Goal: Information Seeking & Learning: Learn about a topic

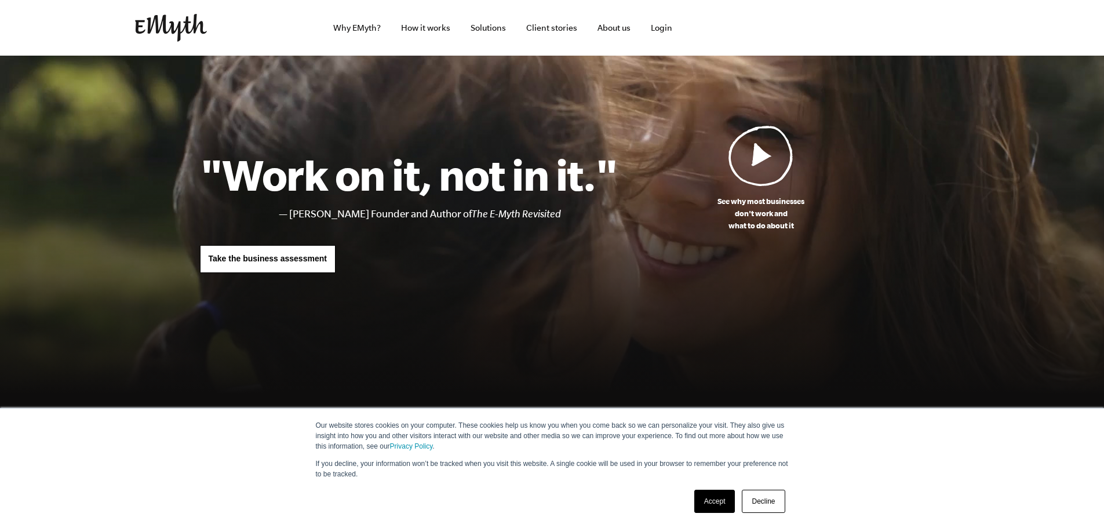
click at [759, 402] on link "Decline" at bounding box center [763, 501] width 43 height 23
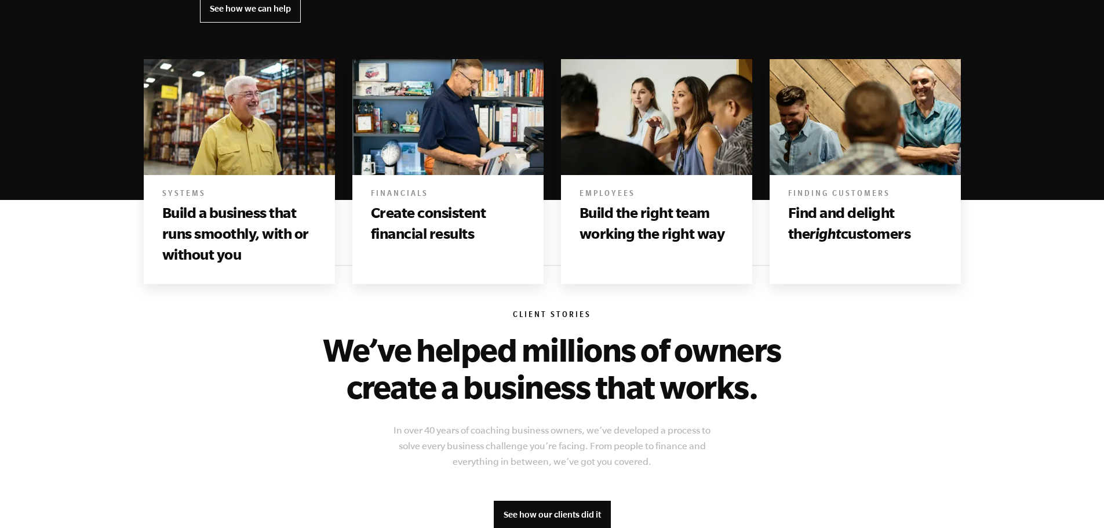
scroll to position [290, 0]
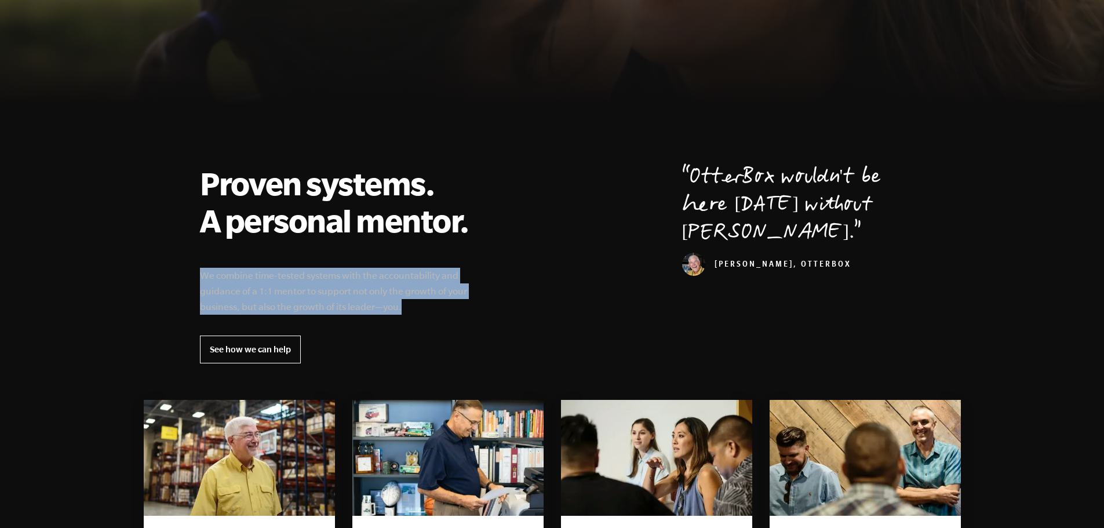
drag, startPoint x: 197, startPoint y: 272, endPoint x: 403, endPoint y: 305, distance: 208.8
click at [403, 305] on div "Proven systems. A personal mentor. We combine time-tested systems with the acco…" at bounding box center [552, 264] width 732 height 199
click at [403, 305] on p "We combine time-tested systems with the accountability and guidance of a 1:1 me…" at bounding box center [341, 291] width 283 height 47
drag, startPoint x: 418, startPoint y: 311, endPoint x: 201, endPoint y: 276, distance: 220.0
click at [201, 276] on p "We combine time-tested systems with the accountability and guidance of a 1:1 me…" at bounding box center [341, 291] width 283 height 47
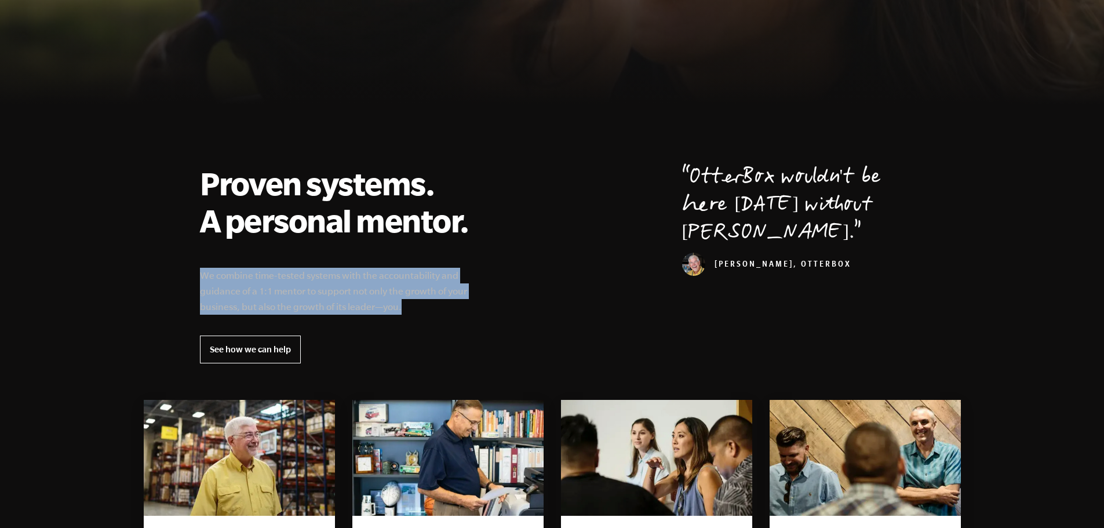
click at [201, 276] on p "We combine time-tested systems with the accountability and guidance of a 1:1 me…" at bounding box center [341, 291] width 283 height 47
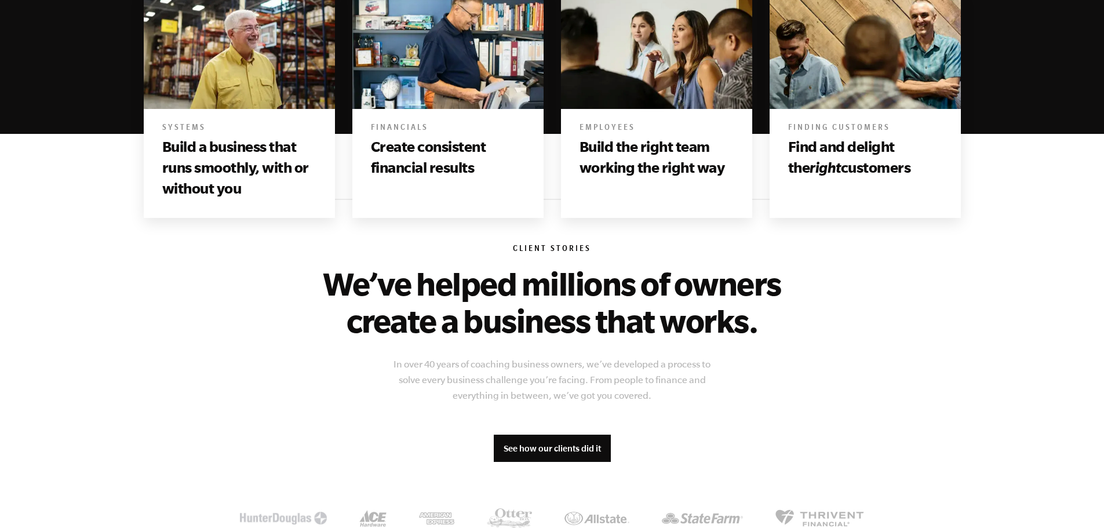
scroll to position [753, 0]
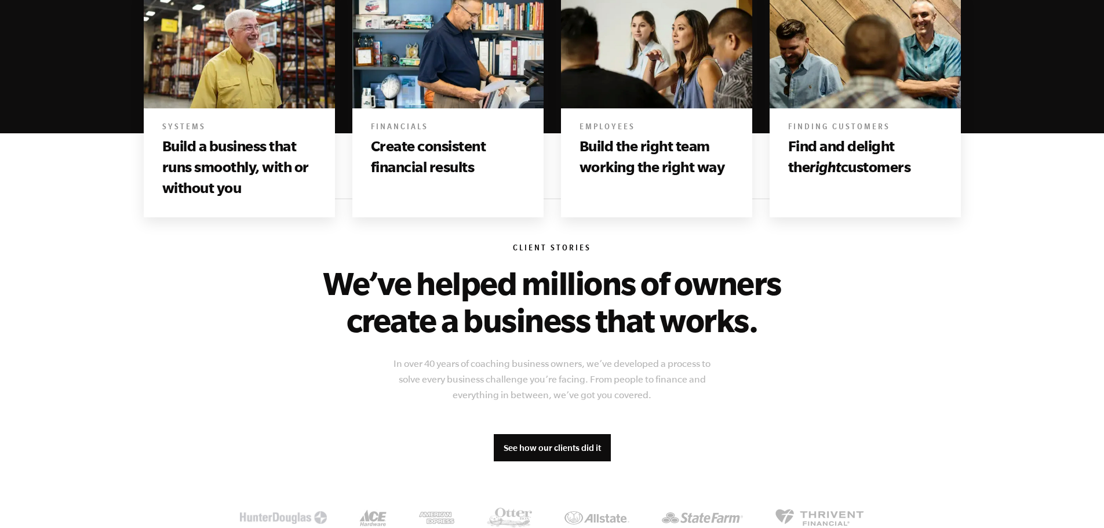
scroll to position [579, 0]
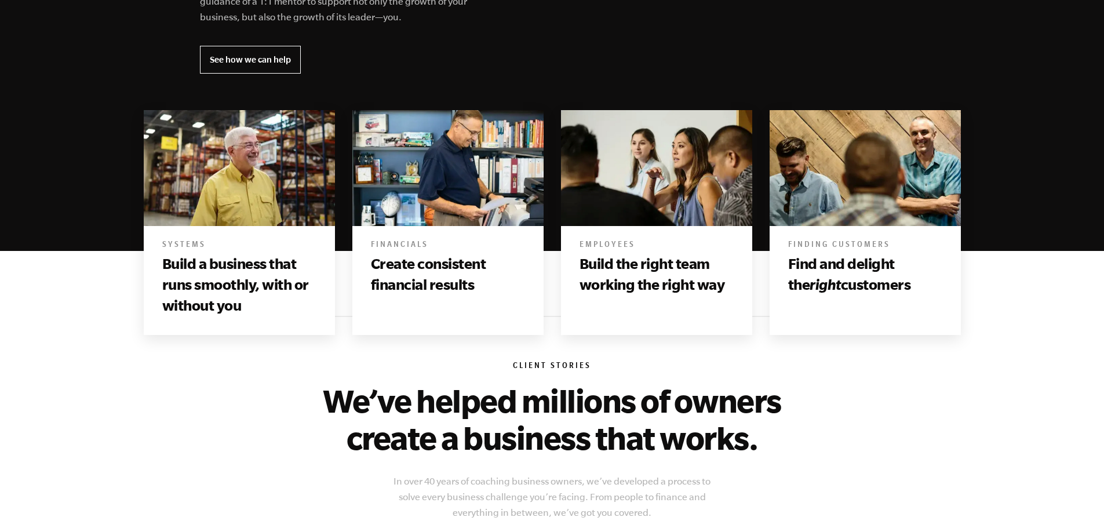
drag, startPoint x: 607, startPoint y: 229, endPoint x: 535, endPoint y: 257, distance: 76.8
click at [603, 238] on div "Employees Build the right team working the right way" at bounding box center [656, 270] width 191 height 88
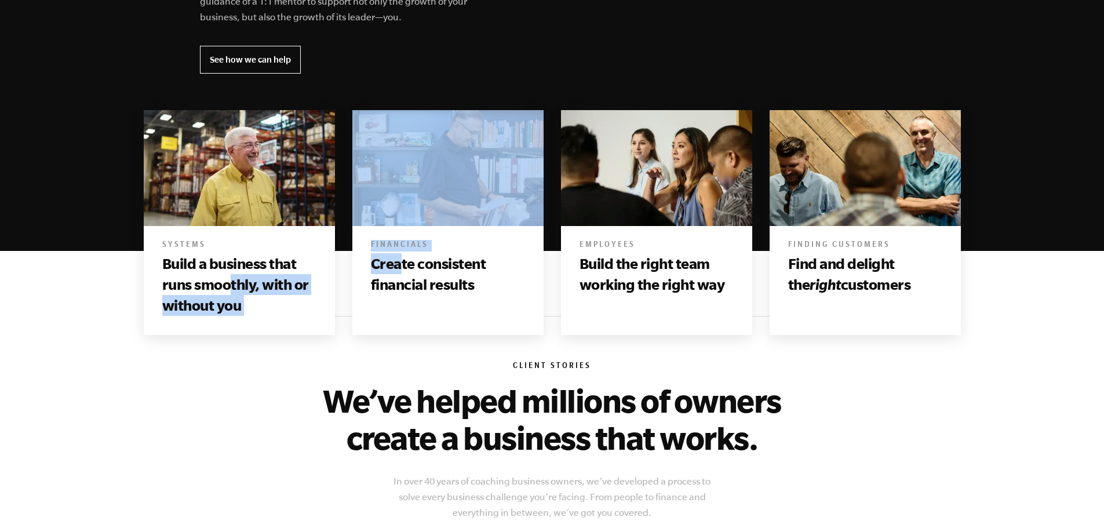
drag, startPoint x: 370, startPoint y: 280, endPoint x: 228, endPoint y: 293, distance: 142.5
click at [228, 293] on div "Systems Build a business that runs smoothly, with or without you Financials Cre…" at bounding box center [552, 222] width 834 height 242
click at [228, 293] on h3 "Build a business that runs smoothly, with or without you" at bounding box center [239, 284] width 154 height 63
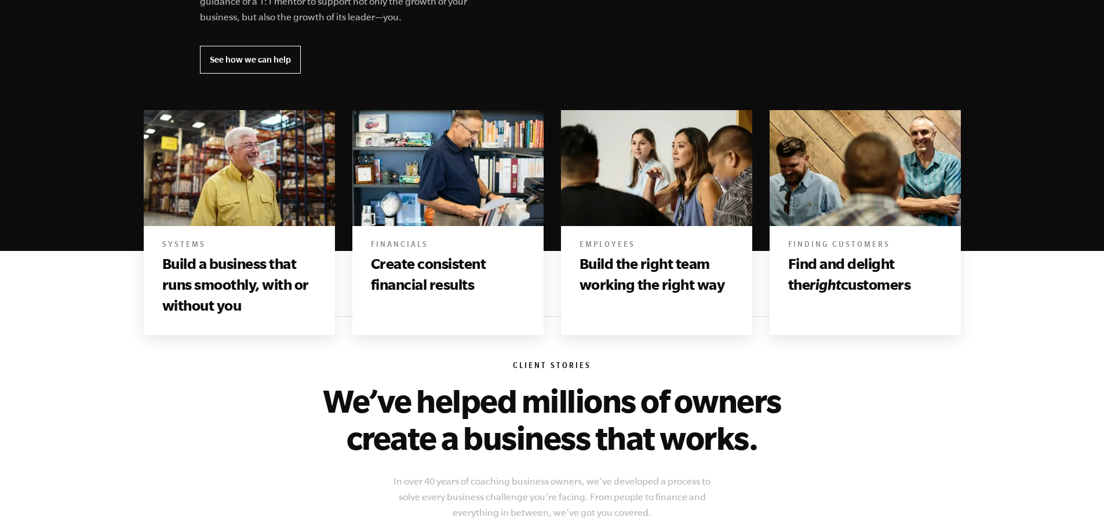
drag, startPoint x: 210, startPoint y: 276, endPoint x: 440, endPoint y: 260, distance: 231.2
click at [213, 275] on h3 "Build a business that runs smoothly, with or without you" at bounding box center [239, 284] width 154 height 63
click at [728, 269] on h3 "Build the right team working the right way" at bounding box center [656, 274] width 154 height 42
drag, startPoint x: 941, startPoint y: 287, endPoint x: 766, endPoint y: 265, distance: 176.4
click at [766, 265] on div "Finding Customers Find and delight the right customers" at bounding box center [865, 222] width 209 height 242
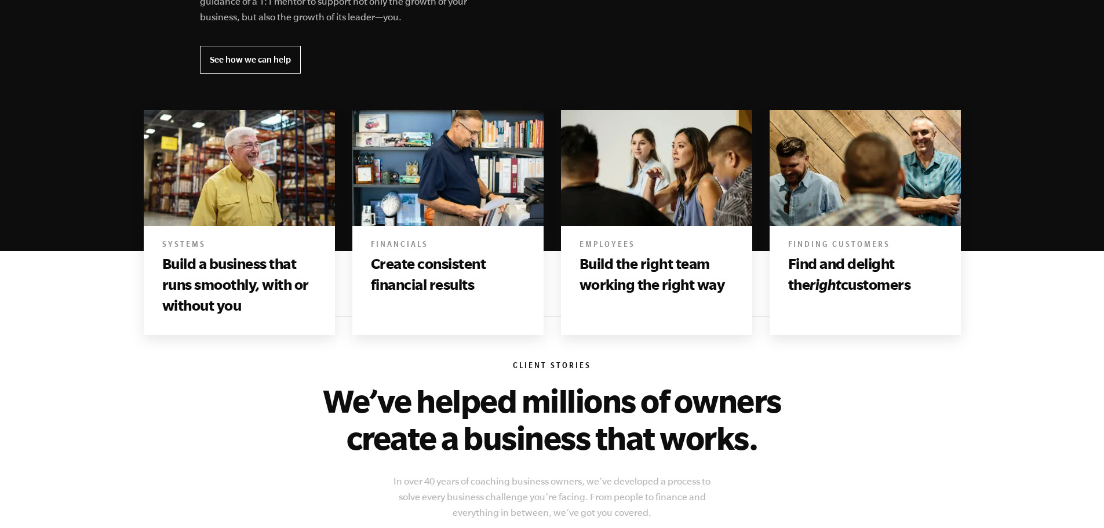
drag, startPoint x: 766, startPoint y: 265, endPoint x: 844, endPoint y: 272, distance: 78.5
click at [767, 267] on div "Finding Customers Find and delight the right customers" at bounding box center [865, 222] width 209 height 242
click at [870, 271] on h3 "Find and delight the right customers" at bounding box center [865, 274] width 154 height 42
click at [840, 253] on h3 "Find and delight the right customers" at bounding box center [865, 274] width 154 height 42
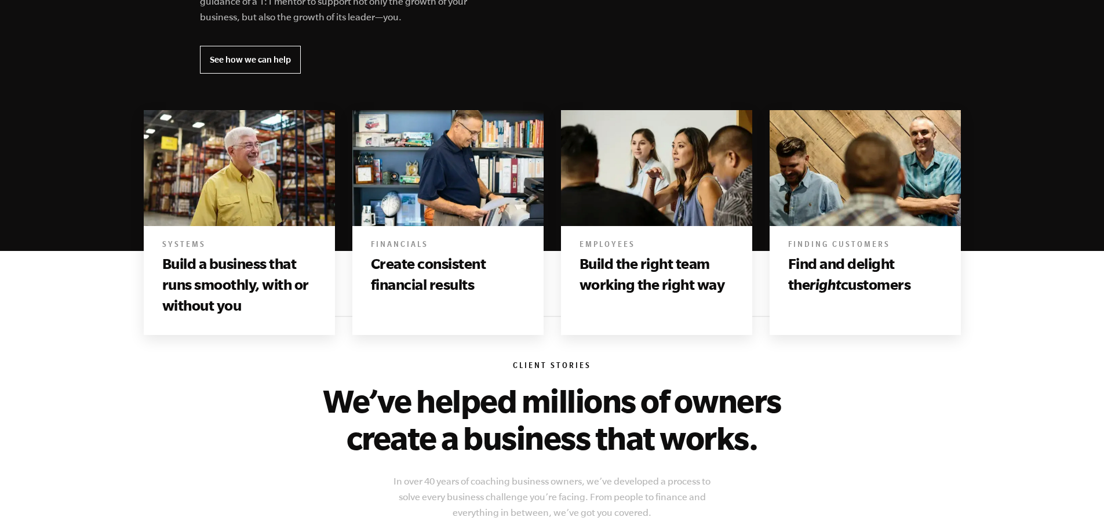
click at [692, 254] on h3 "Build the right team working the right way" at bounding box center [656, 274] width 154 height 42
click at [414, 227] on div "Financials Create consistent financial results" at bounding box center [447, 270] width 191 height 88
click at [408, 253] on h3 "Create consistent financial results" at bounding box center [448, 274] width 154 height 42
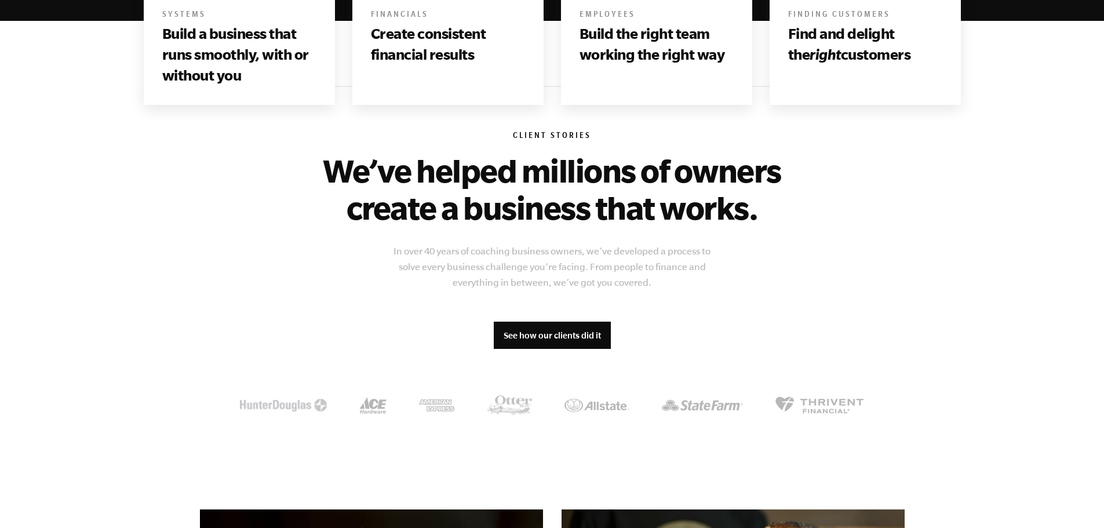
scroll to position [811, 0]
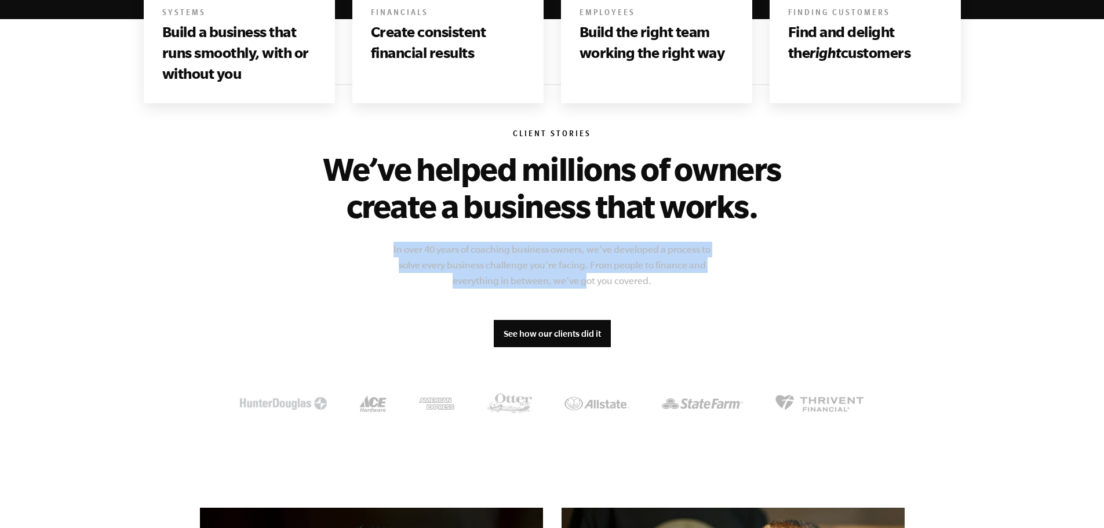
drag, startPoint x: 389, startPoint y: 250, endPoint x: 589, endPoint y: 273, distance: 201.9
click at [587, 273] on p "In over 40 years of coaching business owners, we’ve developed a process to solv…" at bounding box center [552, 265] width 336 height 47
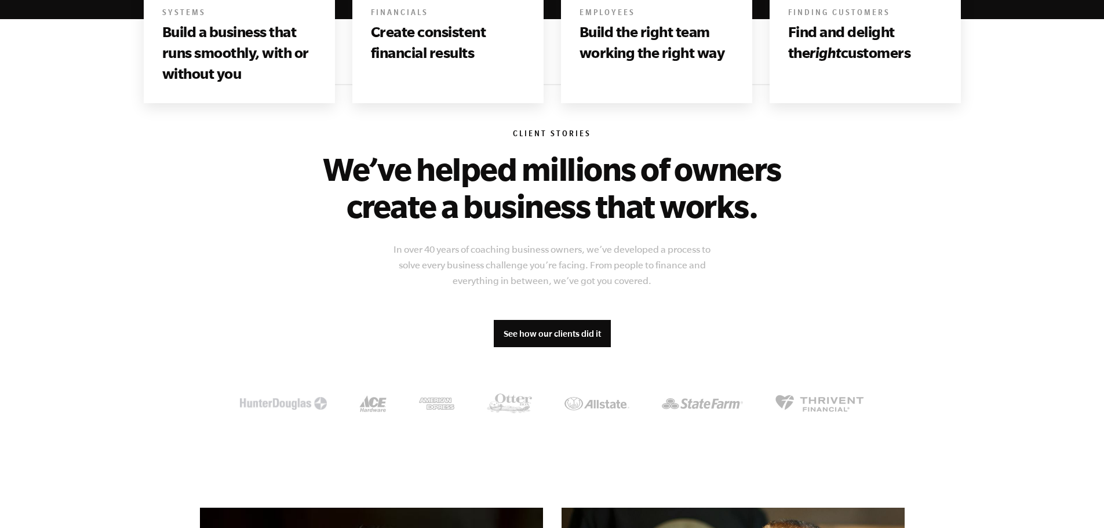
click at [595, 273] on p "In over 40 years of coaching business owners, we’ve developed a process to solv…" at bounding box center [552, 265] width 336 height 47
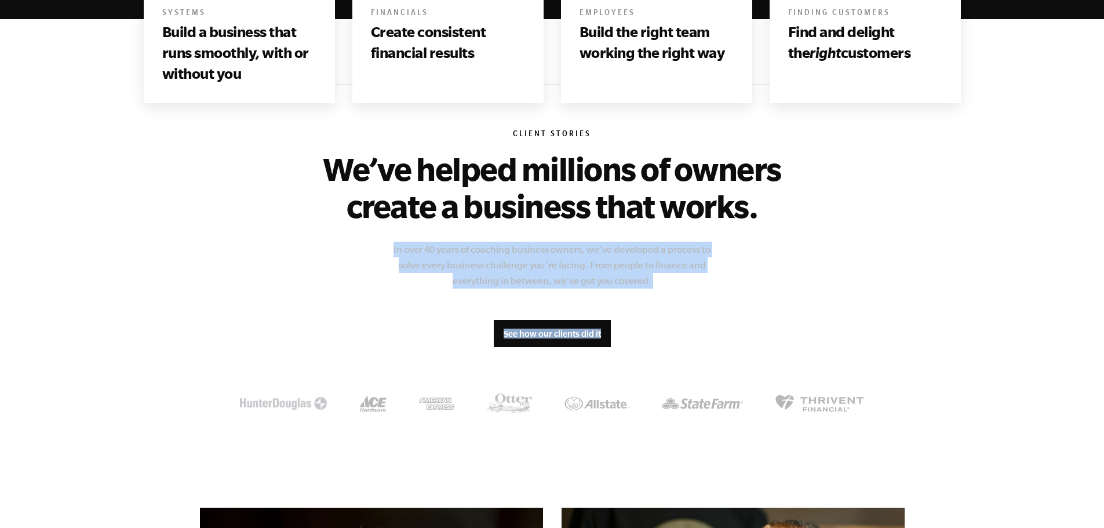
drag, startPoint x: 687, startPoint y: 289, endPoint x: 387, endPoint y: 255, distance: 302.0
click at [387, 256] on div "Client Stories We’ve helped millions of owners create a business that works. In…" at bounding box center [552, 273] width 705 height 378
click at [387, 255] on p "In over 40 years of coaching business owners, we’ve developed a process to solv…" at bounding box center [552, 265] width 336 height 47
drag, startPoint x: 378, startPoint y: 247, endPoint x: 637, endPoint y: 276, distance: 260.6
click at [589, 276] on div "Client Stories We’ve helped millions of owners create a business that works. In…" at bounding box center [552, 273] width 705 height 378
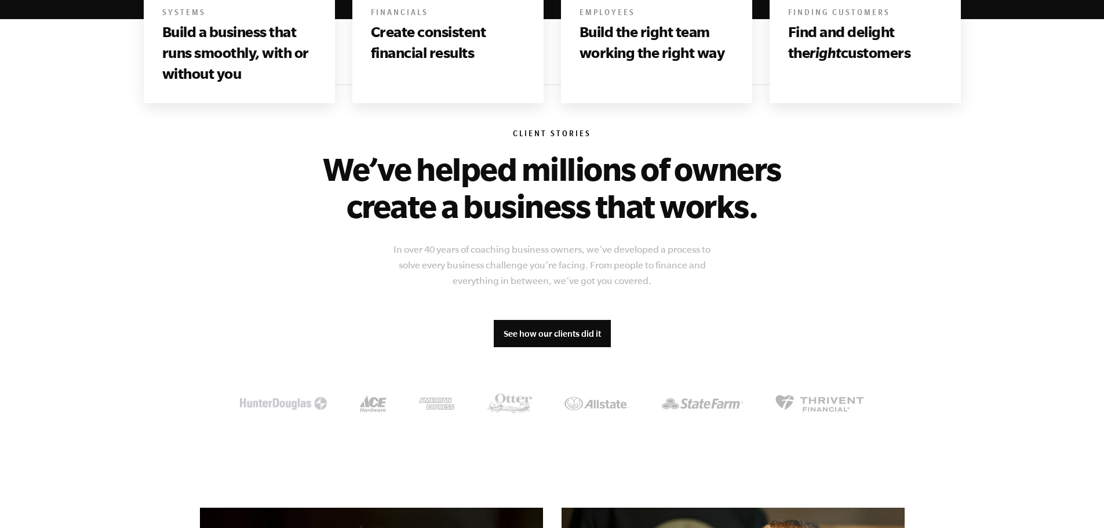
click at [637, 276] on p "In over 40 years of coaching business owners, we’ve developed a process to solv…" at bounding box center [552, 265] width 336 height 47
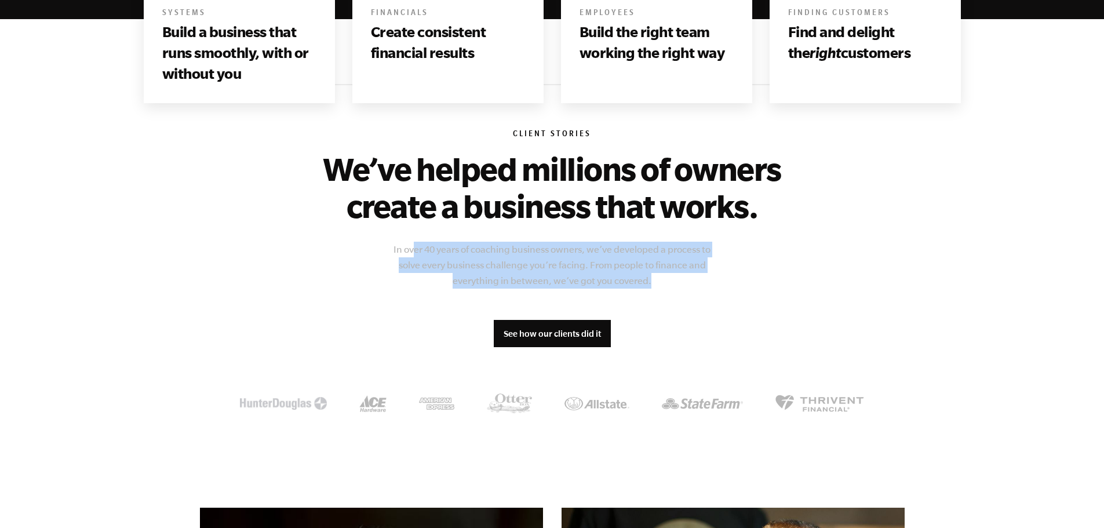
drag, startPoint x: 673, startPoint y: 283, endPoint x: 411, endPoint y: 237, distance: 265.9
click at [411, 237] on div "Client Stories We’ve helped millions of owners create a business that works. In…" at bounding box center [552, 273] width 705 height 378
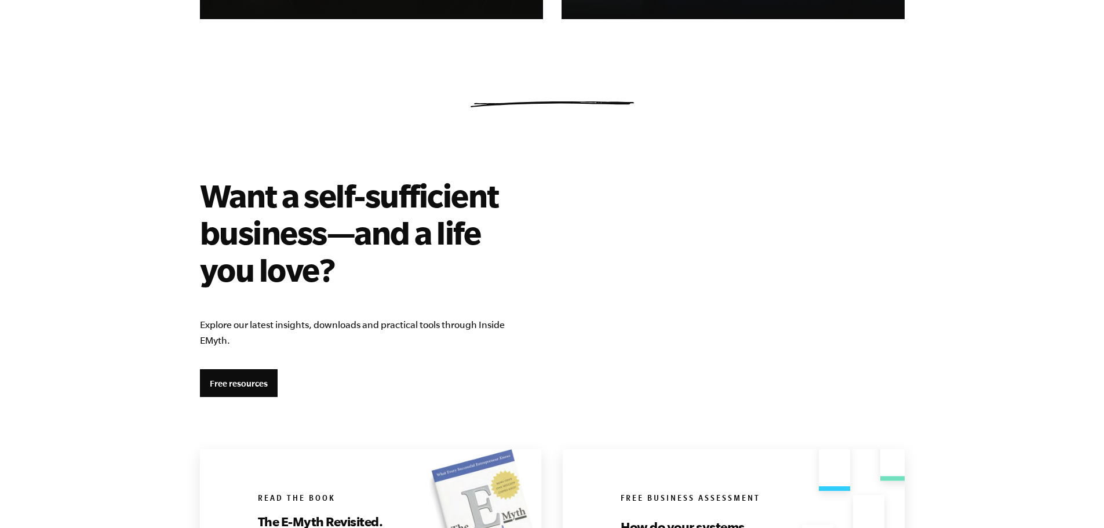
scroll to position [1970, 0]
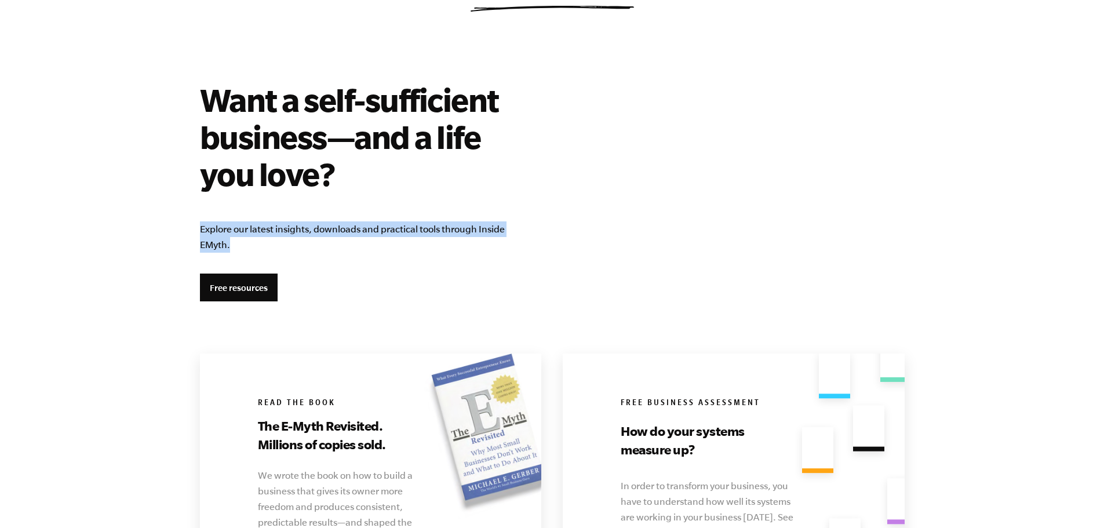
drag, startPoint x: 221, startPoint y: 245, endPoint x: 188, endPoint y: 232, distance: 36.1
click at [188, 232] on section "Want a self-sufficient business—and a life you love? Explore our latest insight…" at bounding box center [552, 367] width 732 height 573
drag, startPoint x: 194, startPoint y: 230, endPoint x: 208, endPoint y: 231, distance: 14.5
click at [208, 231] on section "Want a self-sufficient business—and a life you love? Explore our latest insight…" at bounding box center [552, 367] width 732 height 573
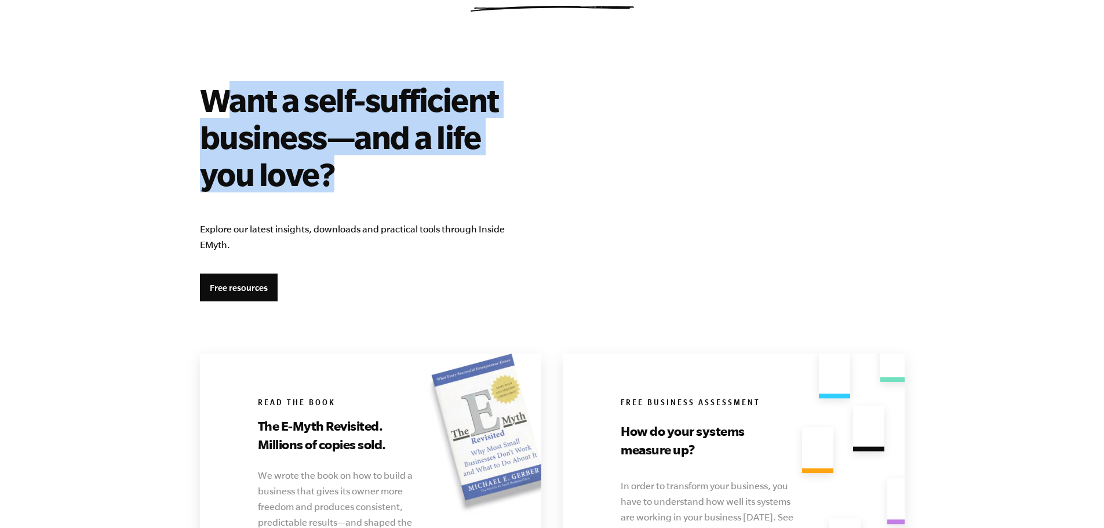
drag, startPoint x: 344, startPoint y: 181, endPoint x: 231, endPoint y: 103, distance: 137.3
click at [231, 103] on h2 "Want a self-sufficient business—and a life you love?" at bounding box center [367, 136] width 334 height 111
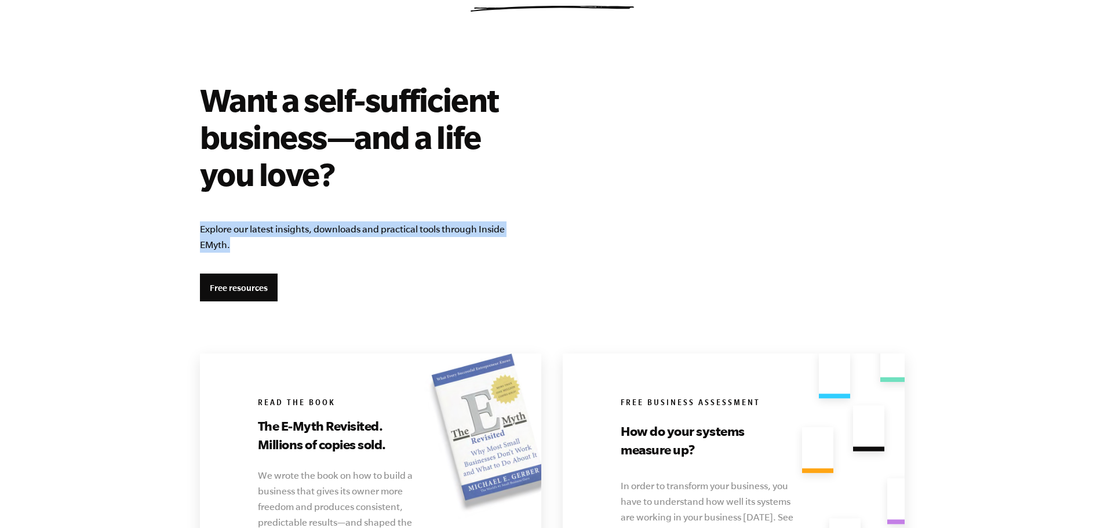
drag, startPoint x: 299, startPoint y: 245, endPoint x: 185, endPoint y: 225, distance: 115.9
drag, startPoint x: 210, startPoint y: 228, endPoint x: 256, endPoint y: 243, distance: 48.2
click at [250, 242] on section "Want a self-sufficient business—and a life you love? Explore our latest insight…" at bounding box center [552, 367] width 732 height 573
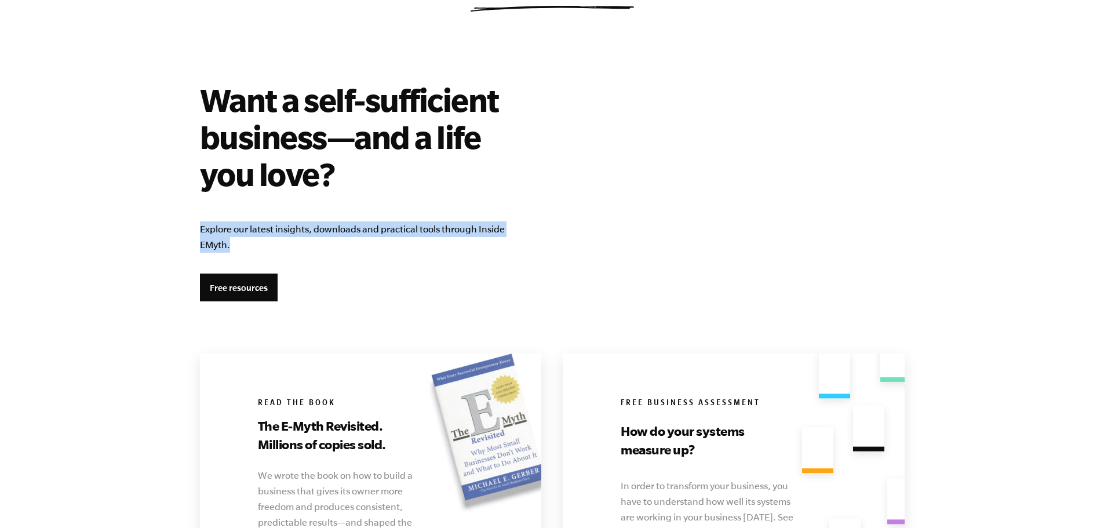
click at [256, 243] on p "Explore our latest insights, downloads and practical tools through Inside EMyth." at bounding box center [367, 236] width 334 height 31
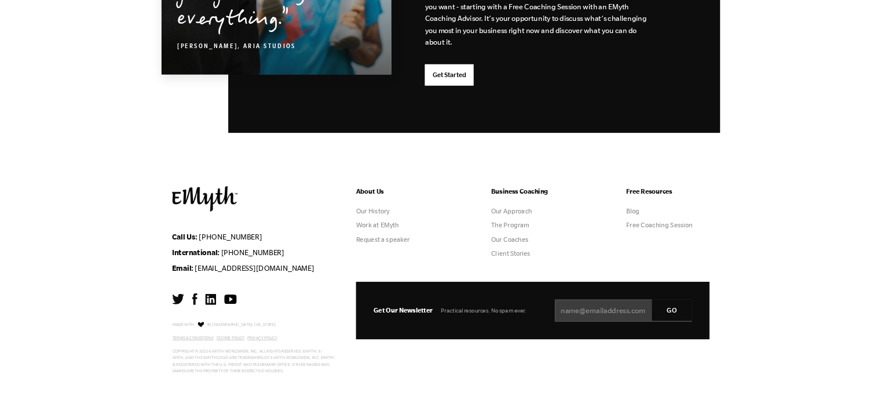
scroll to position [3043, 0]
